Goal: Task Accomplishment & Management: Manage account settings

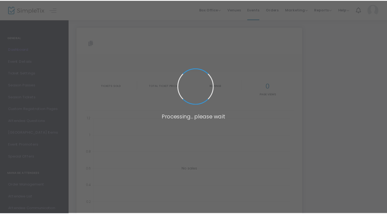
scroll to position [43, 0]
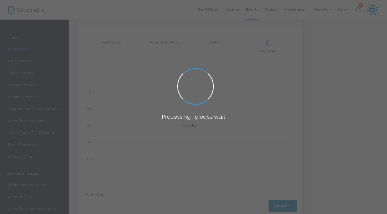
type input "[URL][DOMAIN_NAME]"
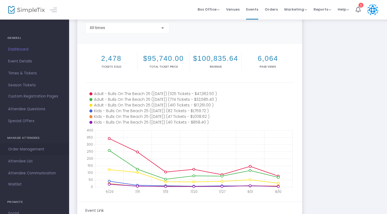
click at [21, 150] on span "Order Management" at bounding box center [34, 149] width 53 height 7
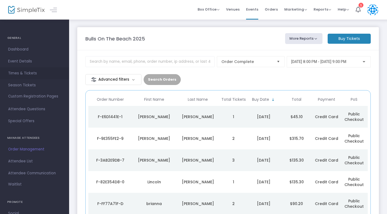
click at [17, 74] on span "Times & Tickets" at bounding box center [34, 73] width 53 height 7
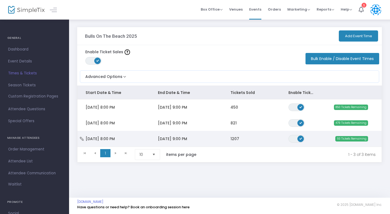
click at [168, 140] on span "[DATE] 9:00 PM" at bounding box center [172, 138] width 29 height 5
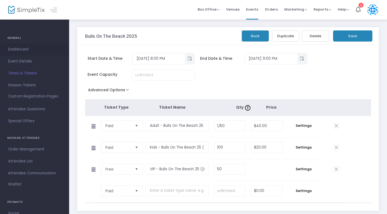
click at [11, 49] on span "Dashboard" at bounding box center [34, 49] width 53 height 7
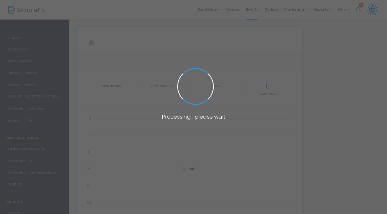
type input "[URL][DOMAIN_NAME]"
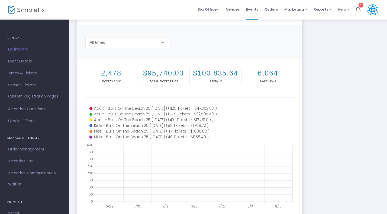
scroll to position [30, 0]
